Goal: Navigation & Orientation: Find specific page/section

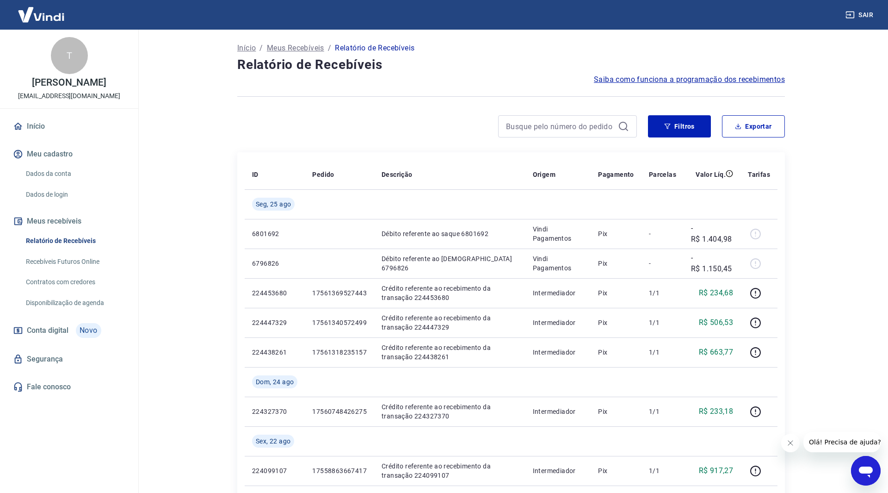
click at [55, 131] on link "Início" at bounding box center [69, 126] width 116 height 20
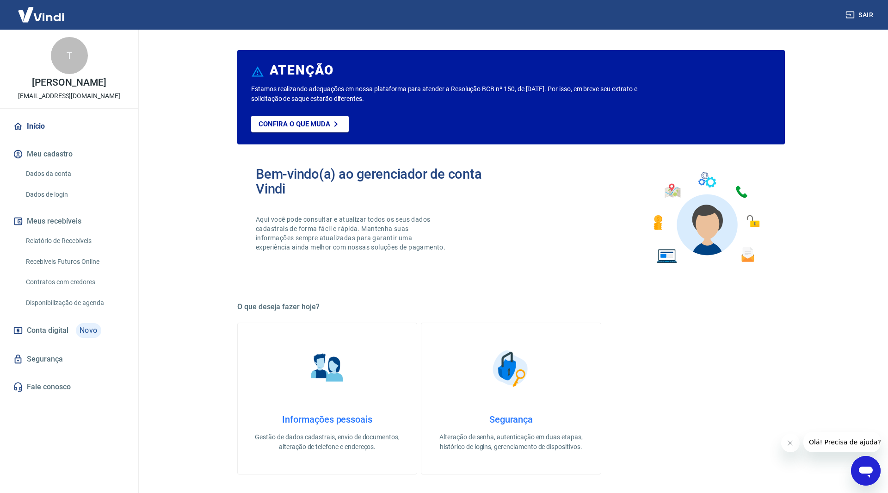
click at [39, 16] on img at bounding box center [41, 14] width 60 height 28
click at [63, 56] on div "T" at bounding box center [69, 55] width 37 height 37
click at [70, 98] on p "[EMAIL_ADDRESS][DOMAIN_NAME]" at bounding box center [69, 96] width 102 height 10
click at [50, 22] on img at bounding box center [41, 14] width 60 height 28
click at [50, 20] on img at bounding box center [41, 14] width 60 height 28
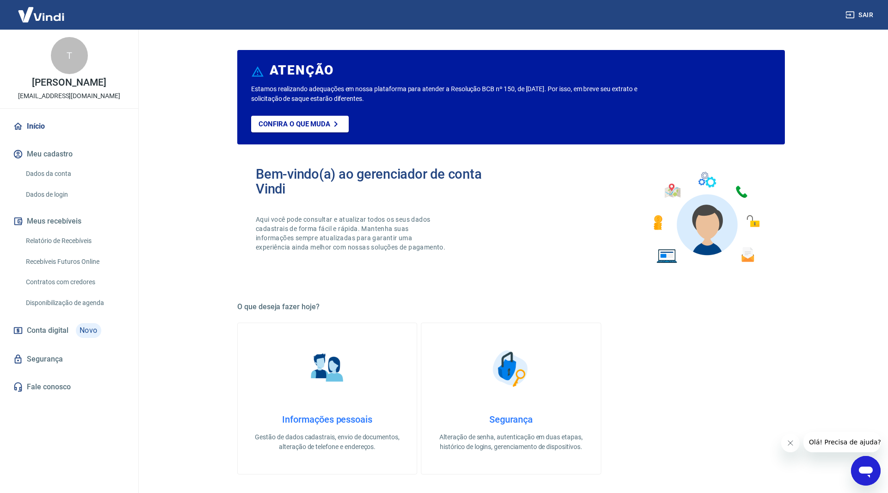
click at [50, 20] on img at bounding box center [41, 14] width 60 height 28
